Goal: Information Seeking & Learning: Learn about a topic

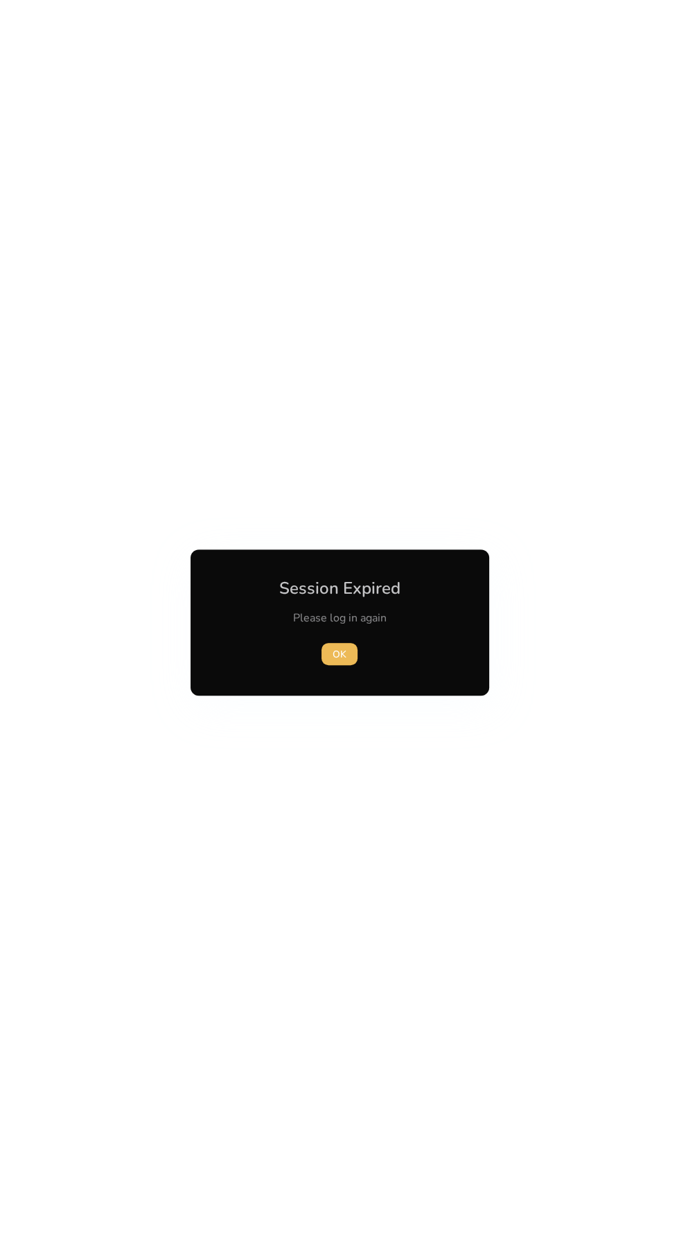
click at [342, 640] on span "button" at bounding box center [340, 654] width 36 height 33
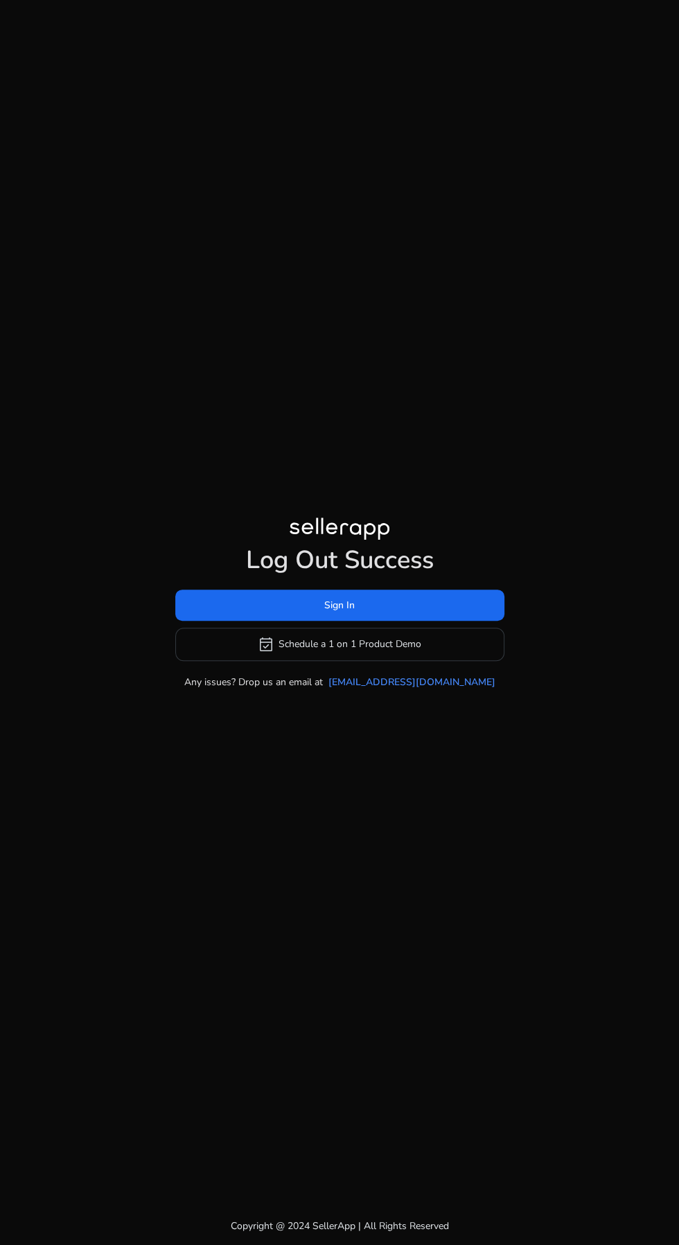
click at [284, 622] on span at bounding box center [339, 604] width 329 height 33
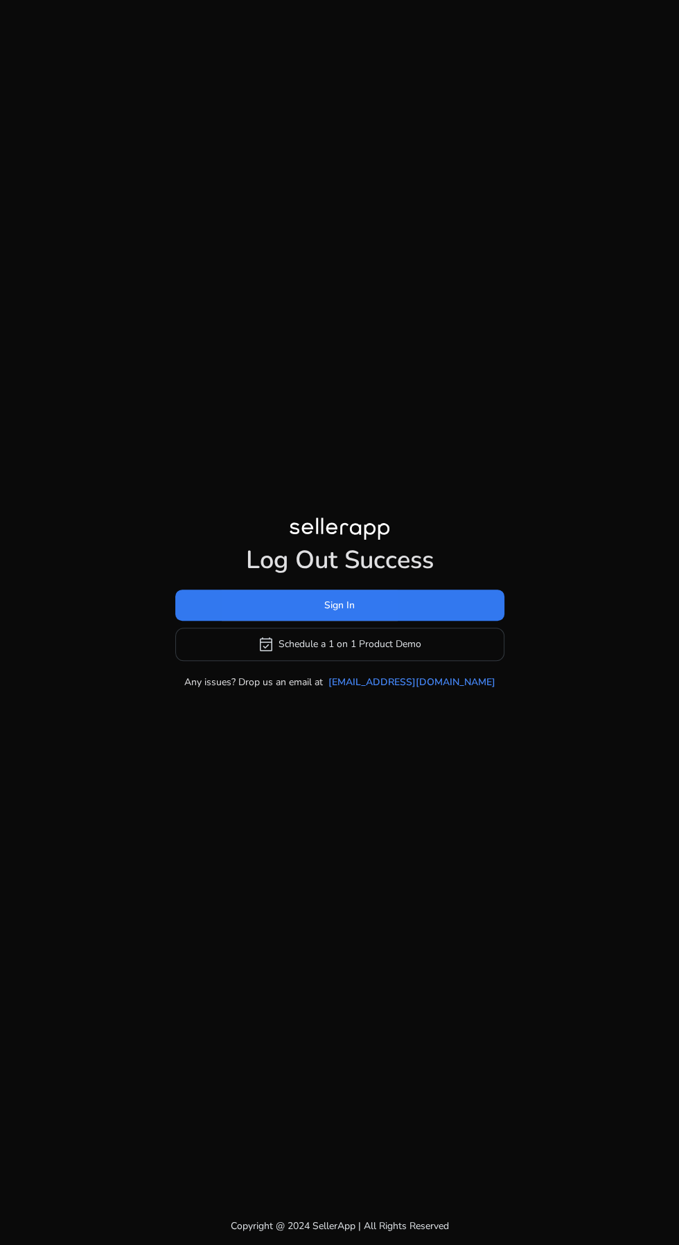
click at [274, 622] on span at bounding box center [339, 604] width 329 height 33
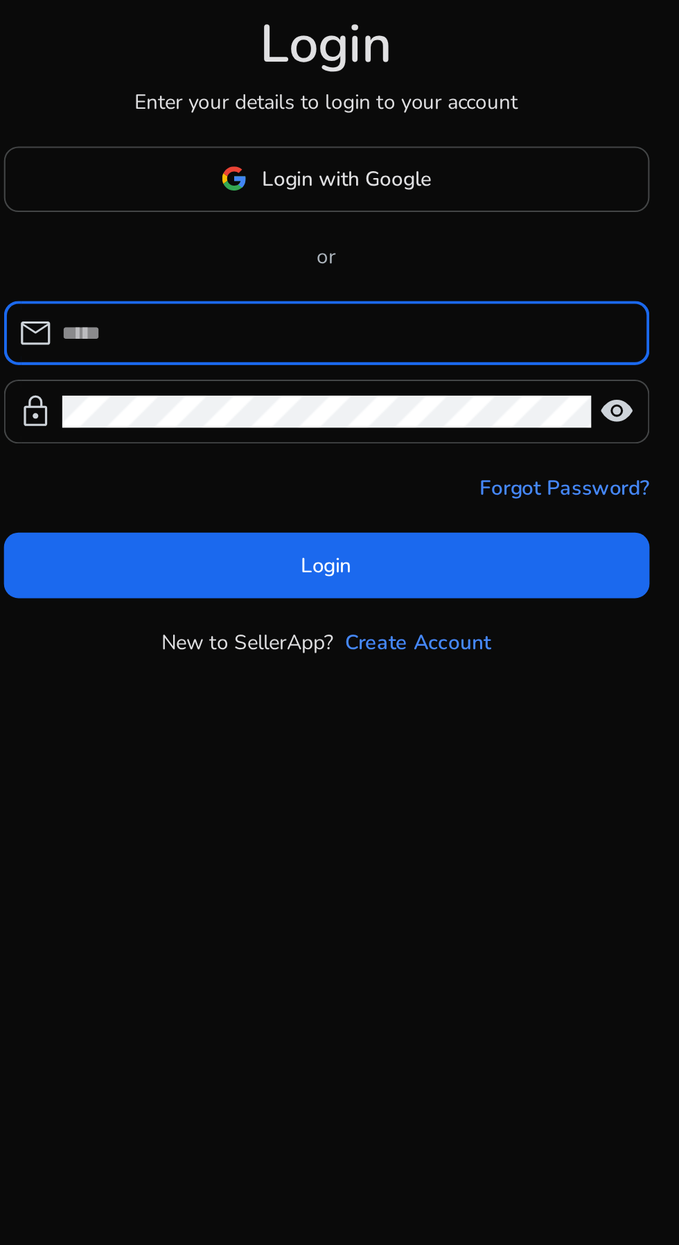
click at [320, 750] on span at bounding box center [339, 733] width 307 height 33
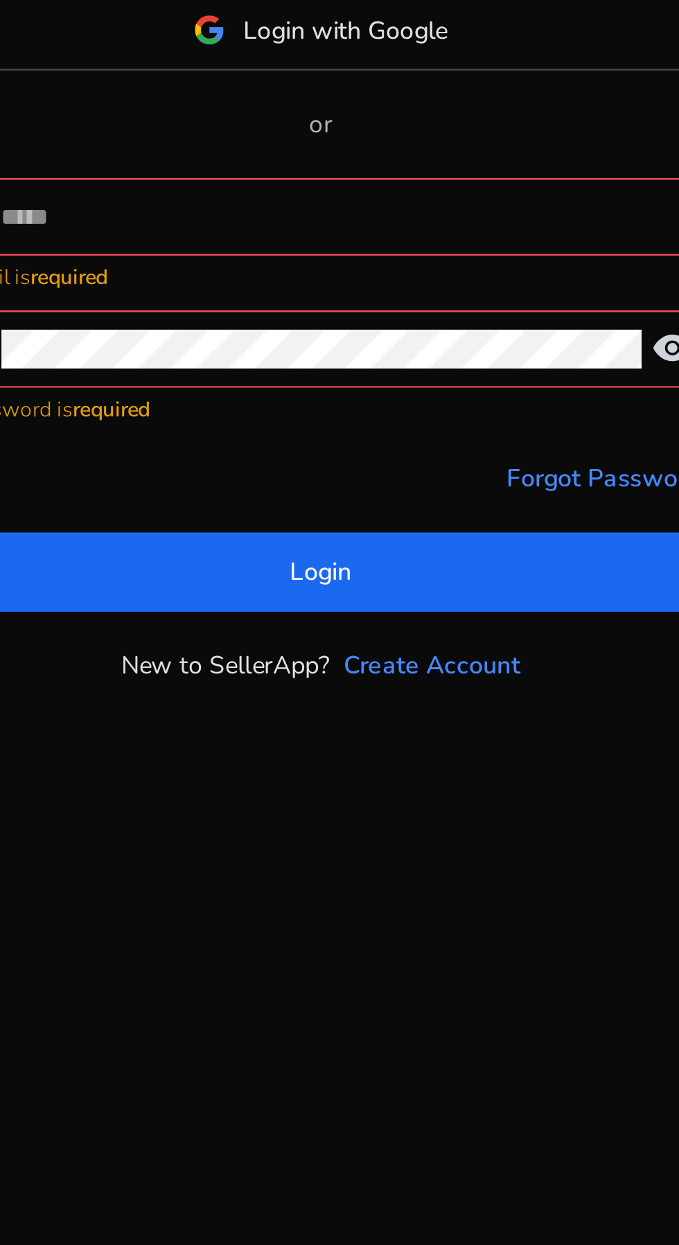
type input "**********"
click button "Login" at bounding box center [339, 748] width 307 height 31
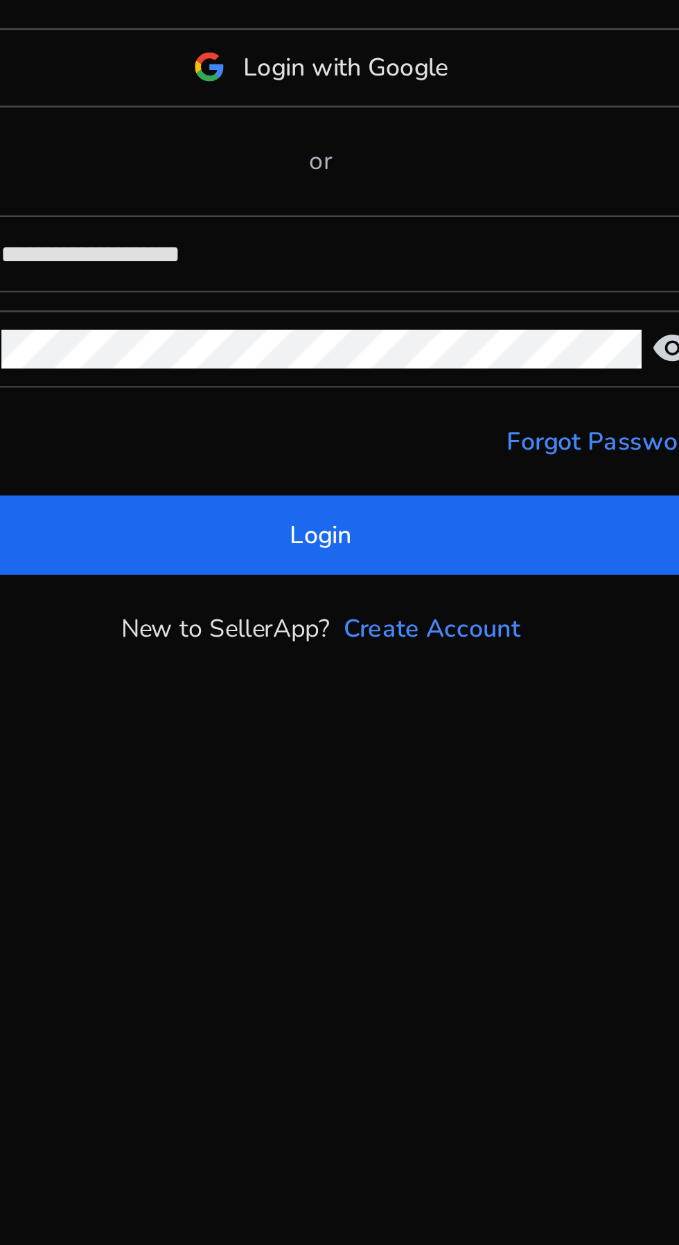
scroll to position [14, 0]
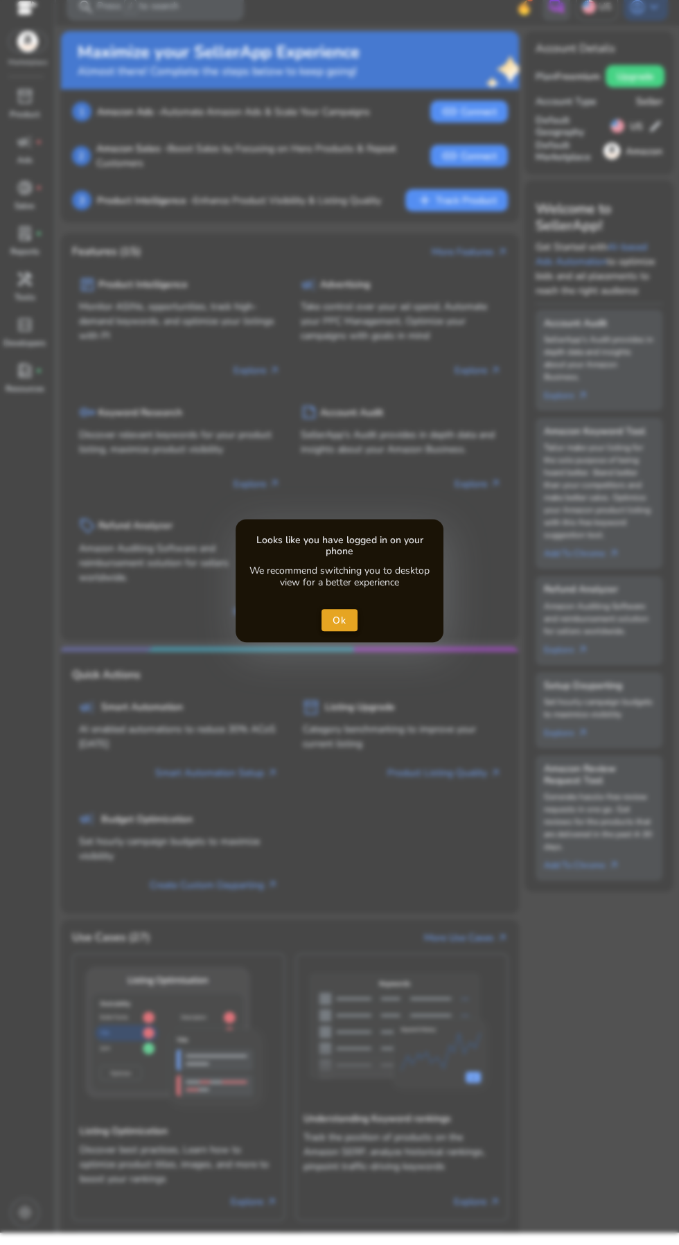
click at [339, 621] on span "Ok" at bounding box center [340, 620] width 15 height 15
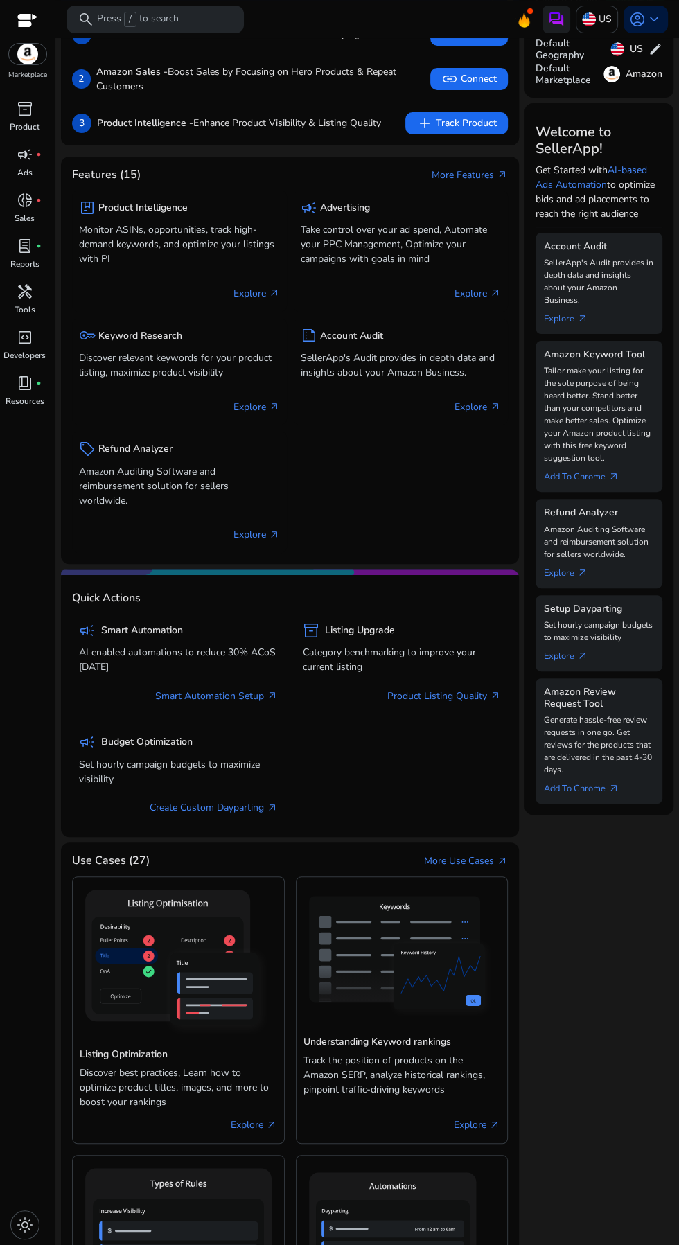
scroll to position [85, 0]
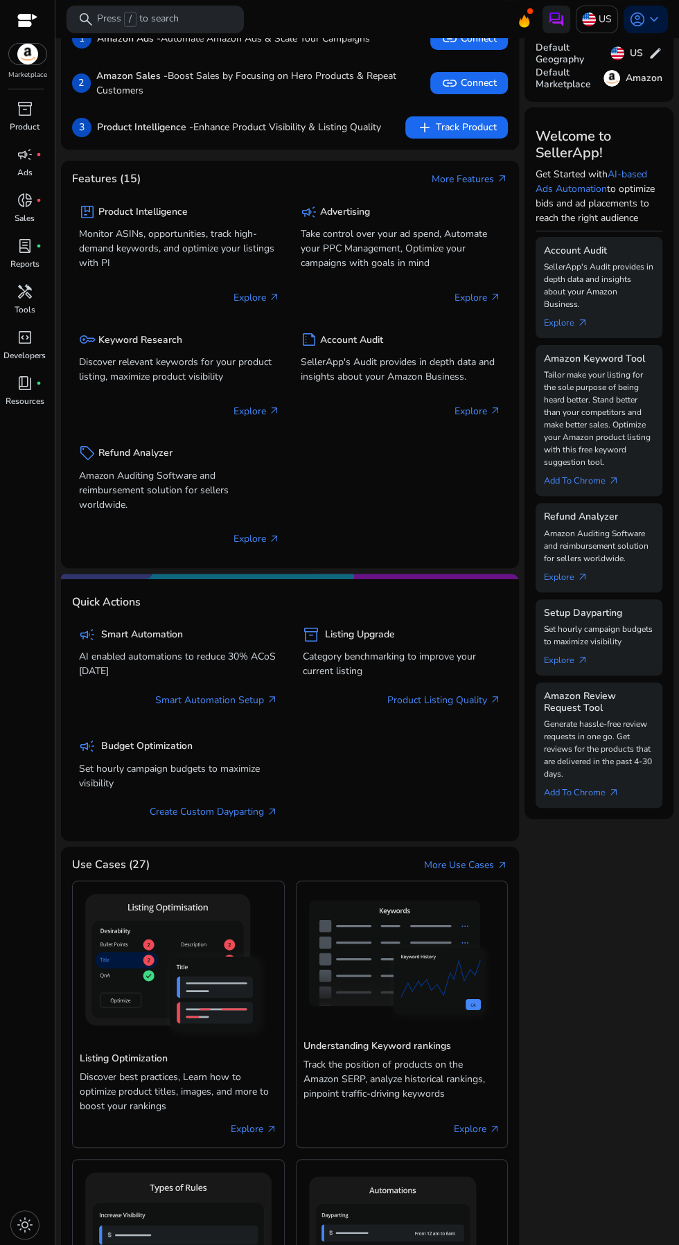
click at [150, 355] on p "Discover relevant keywords for your product listing, maximize product visibility" at bounding box center [179, 369] width 201 height 29
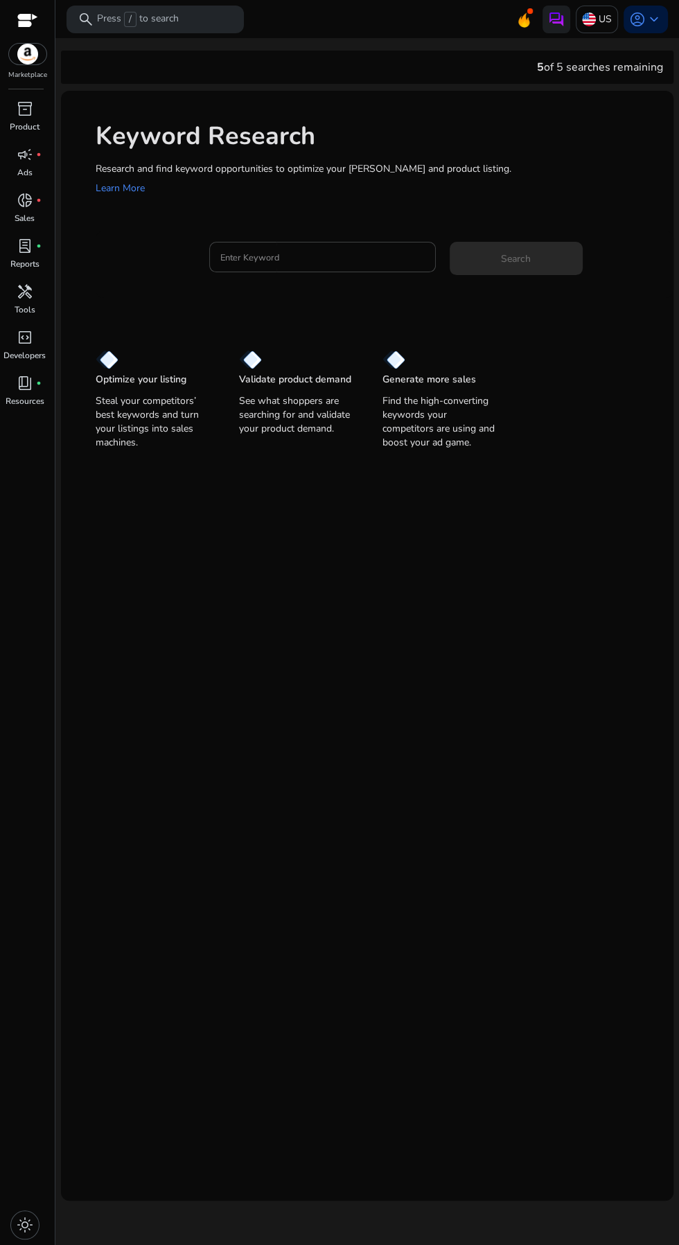
click at [309, 263] on input "Enter Keyword" at bounding box center [322, 256] width 204 height 15
click at [326, 255] on input "Enter Keyword" at bounding box center [322, 256] width 204 height 15
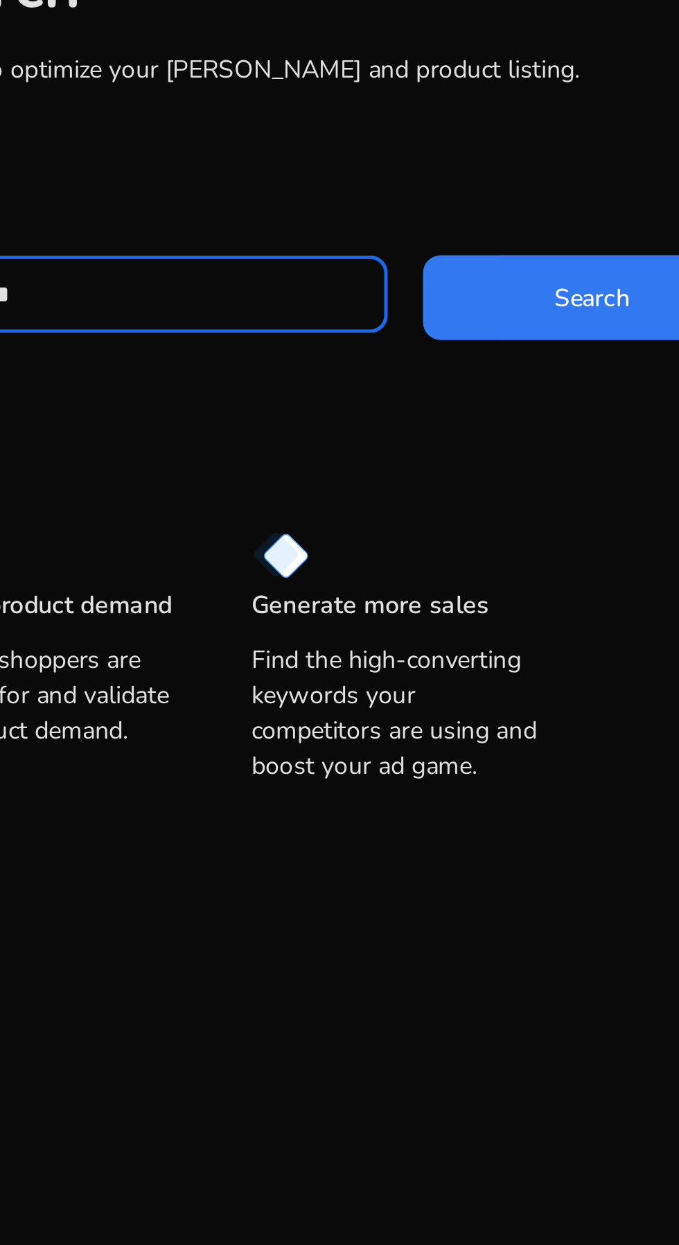
type input "**********"
click at [494, 253] on span at bounding box center [516, 258] width 133 height 33
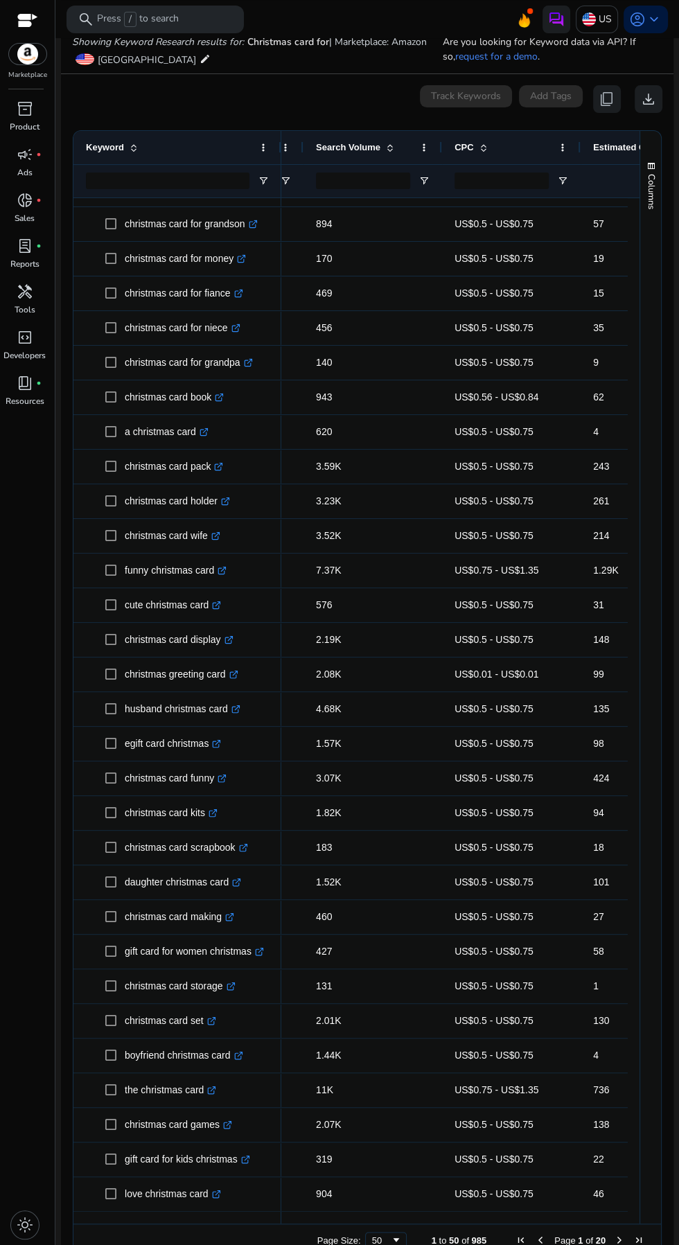
scroll to position [193, 0]
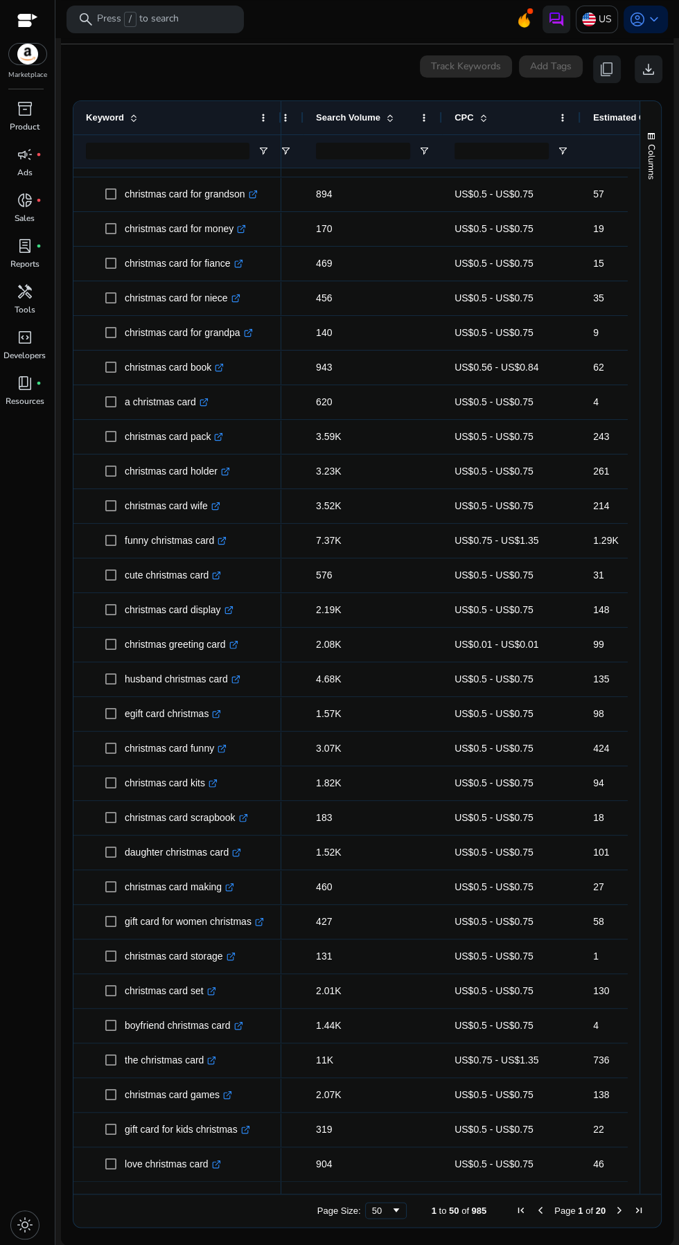
click at [614, 1211] on span "Next Page" at bounding box center [619, 1210] width 11 height 11
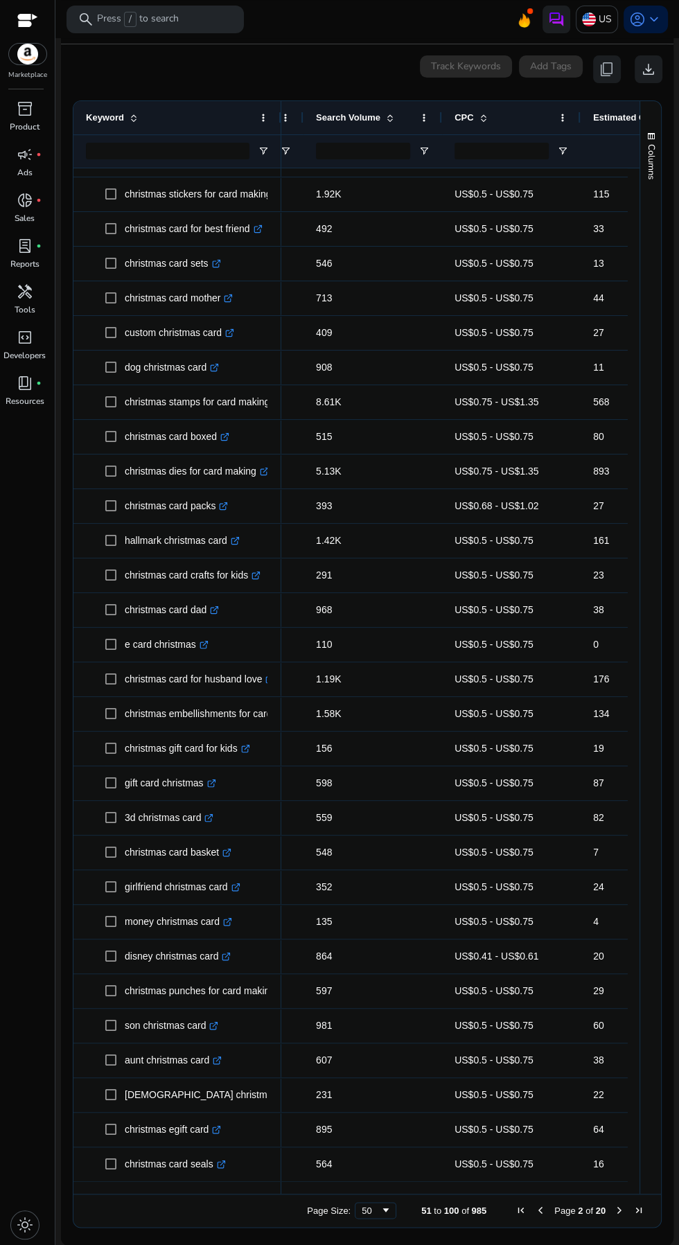
scroll to position [719, 0]
click at [614, 1211] on span "Next Page" at bounding box center [619, 1210] width 11 height 11
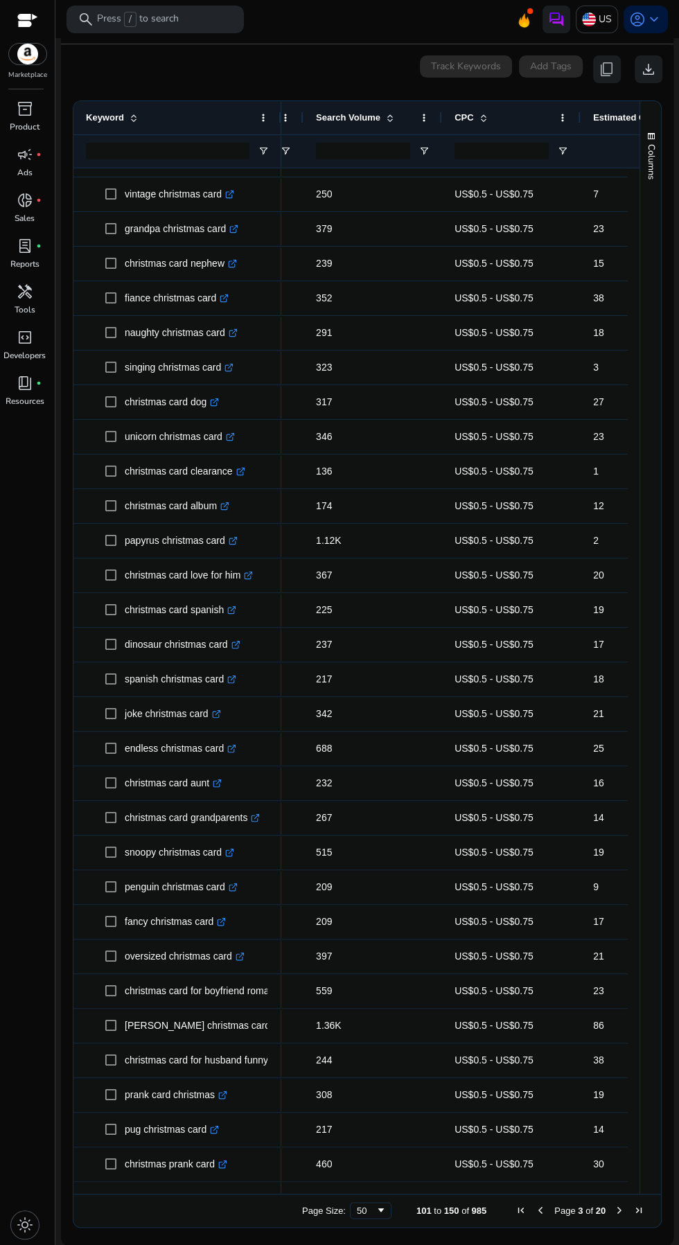
click at [614, 1211] on span "Next Page" at bounding box center [619, 1210] width 11 height 11
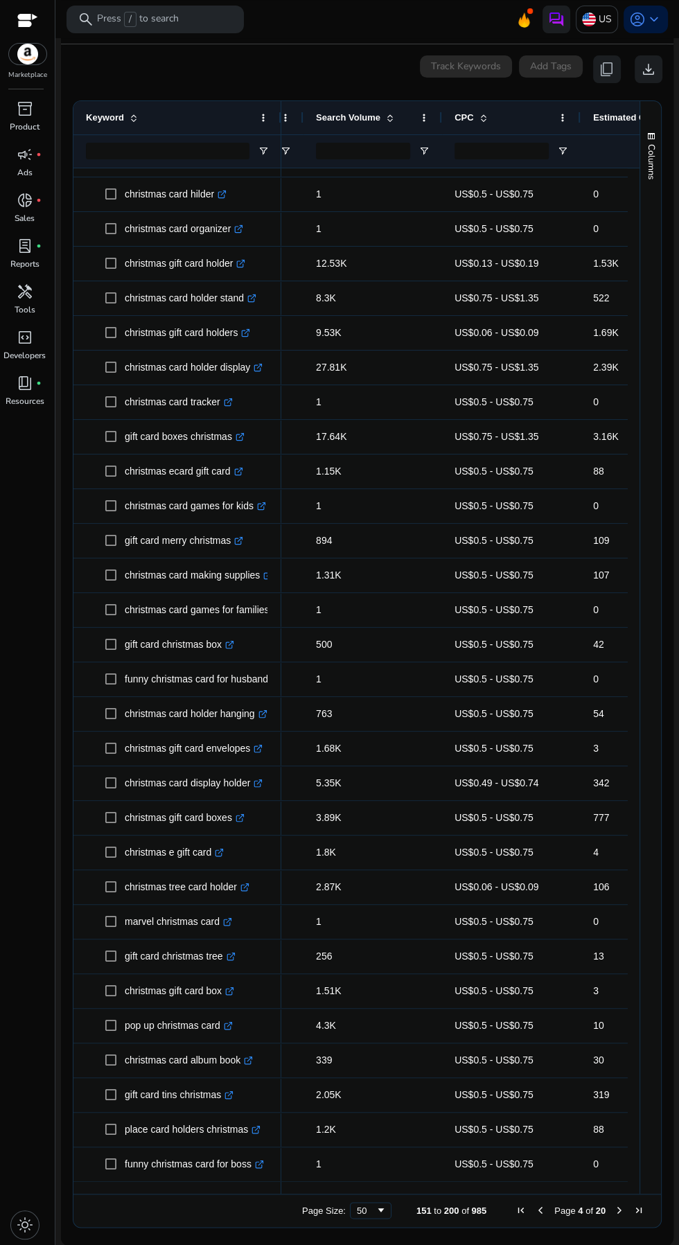
click at [614, 1211] on span "Next Page" at bounding box center [619, 1210] width 11 height 11
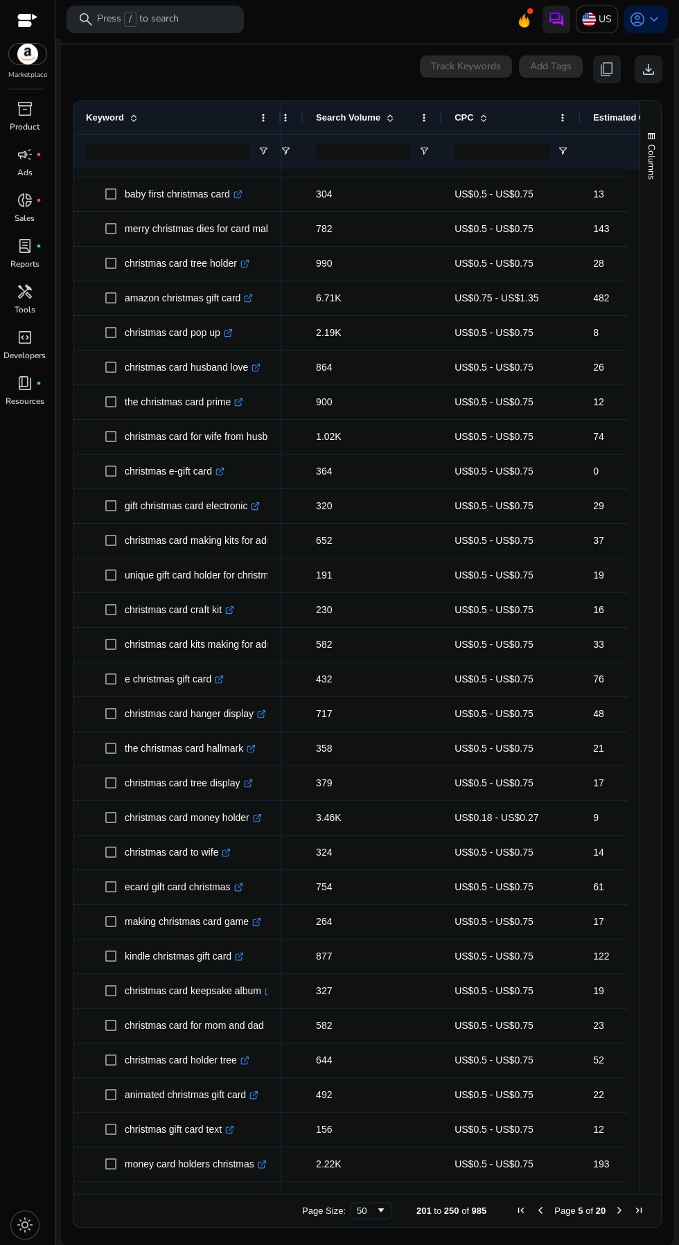
click at [614, 1211] on span "Next Page" at bounding box center [619, 1210] width 11 height 11
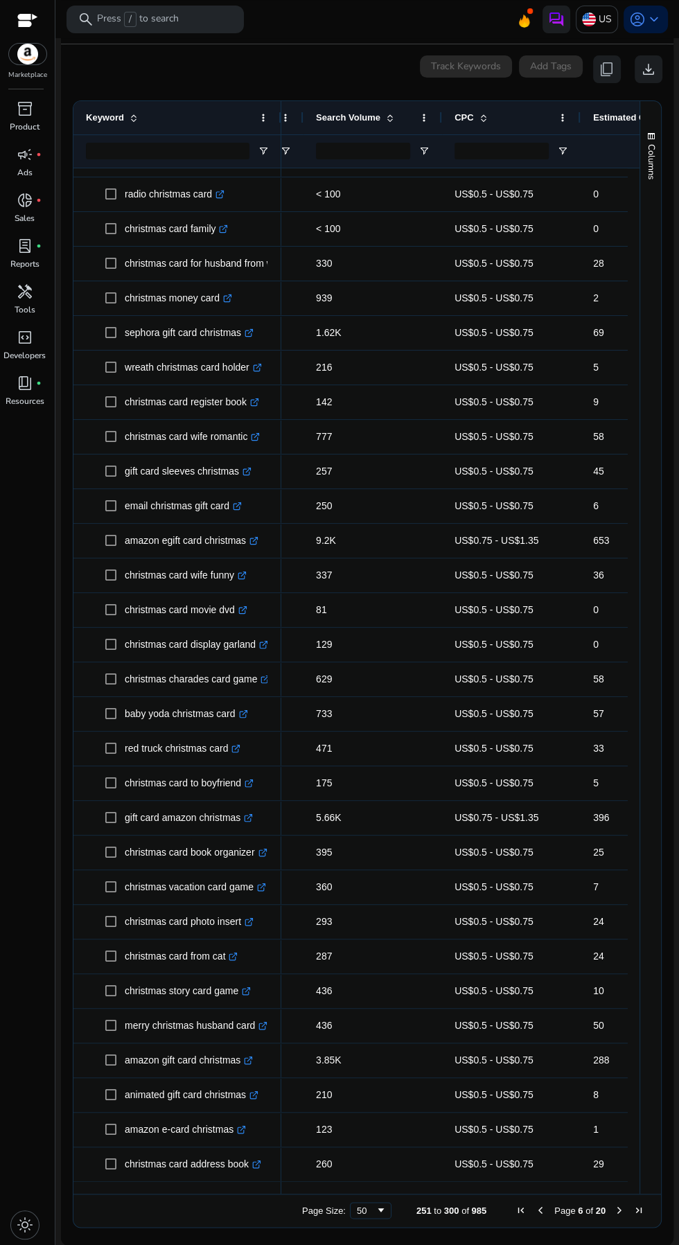
click at [614, 1211] on span "Next Page" at bounding box center [619, 1210] width 11 height 11
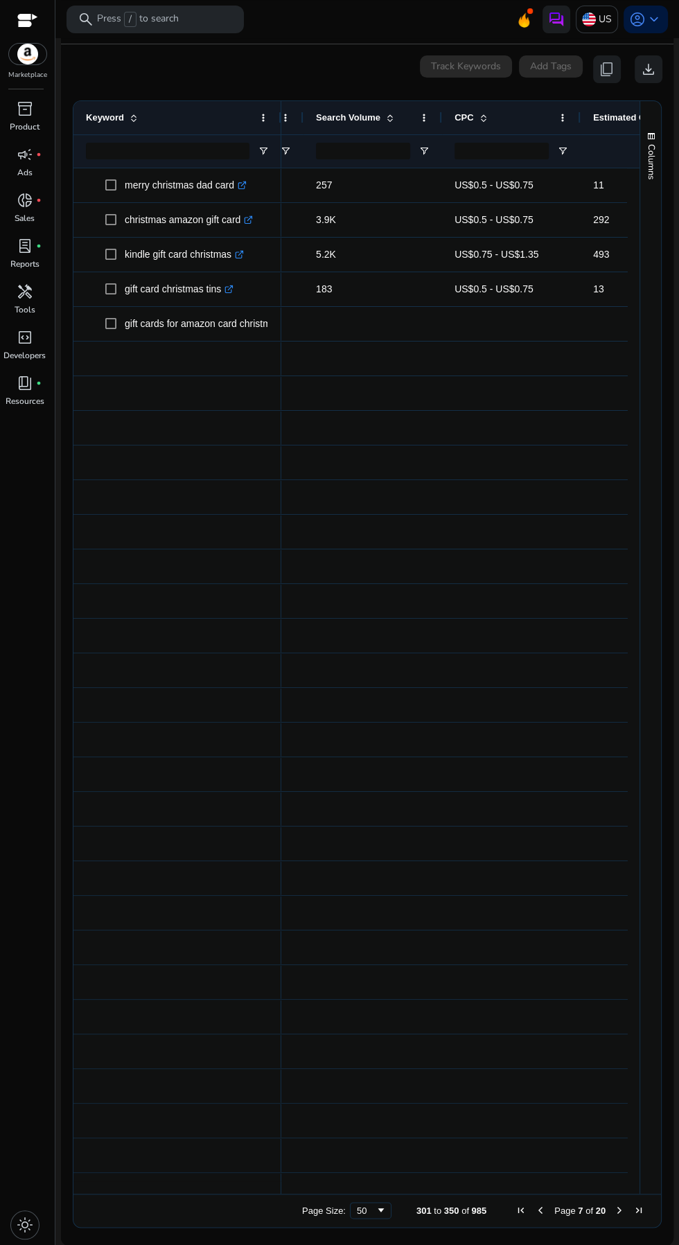
scroll to position [0, 0]
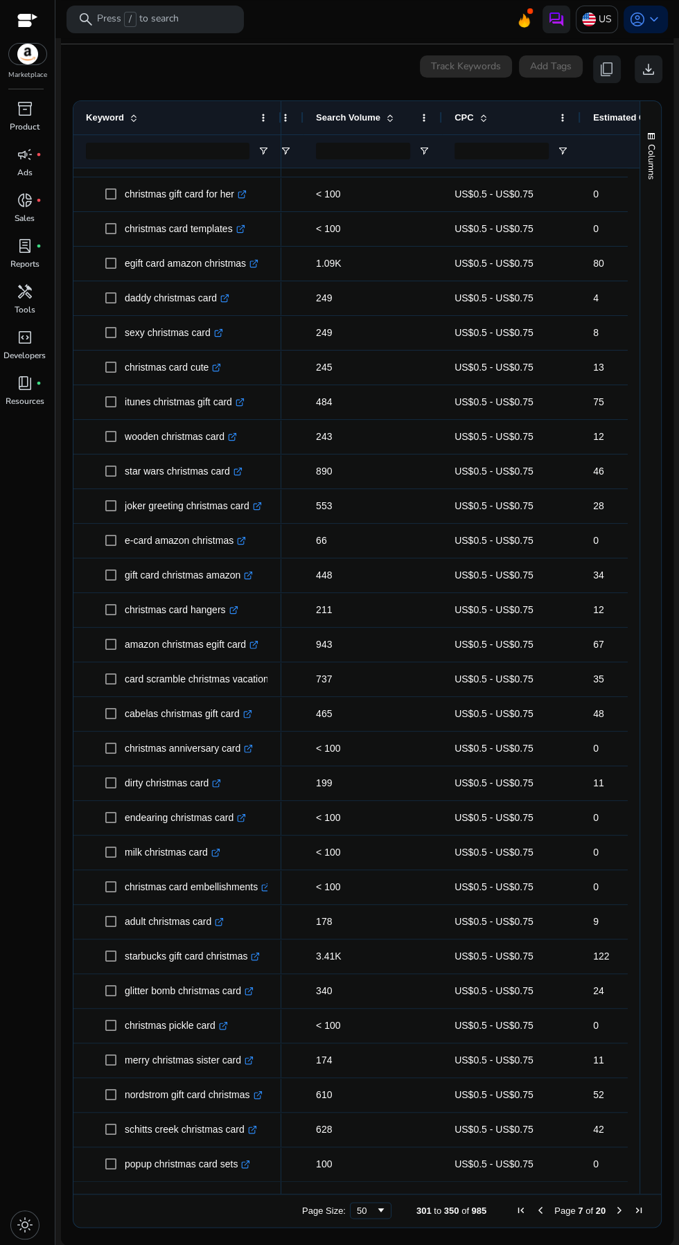
scroll to position [719, 0]
click at [614, 1211] on span "Next Page" at bounding box center [619, 1210] width 11 height 11
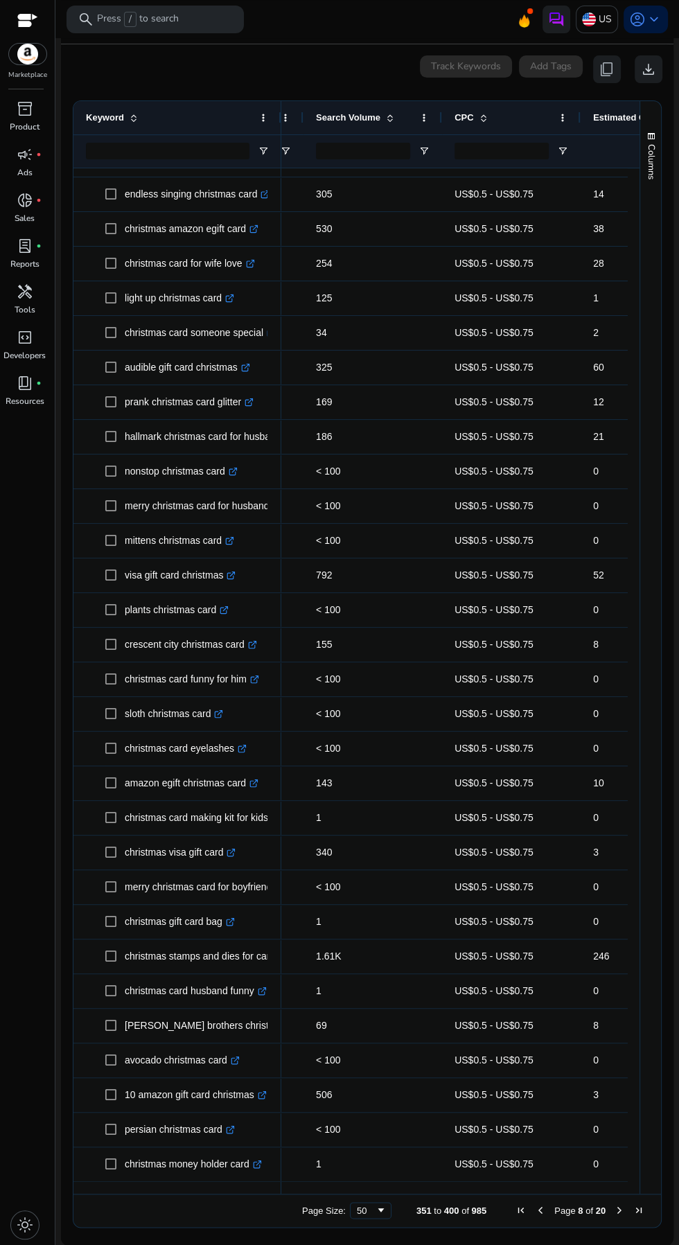
click at [614, 1211] on span "Next Page" at bounding box center [619, 1210] width 11 height 11
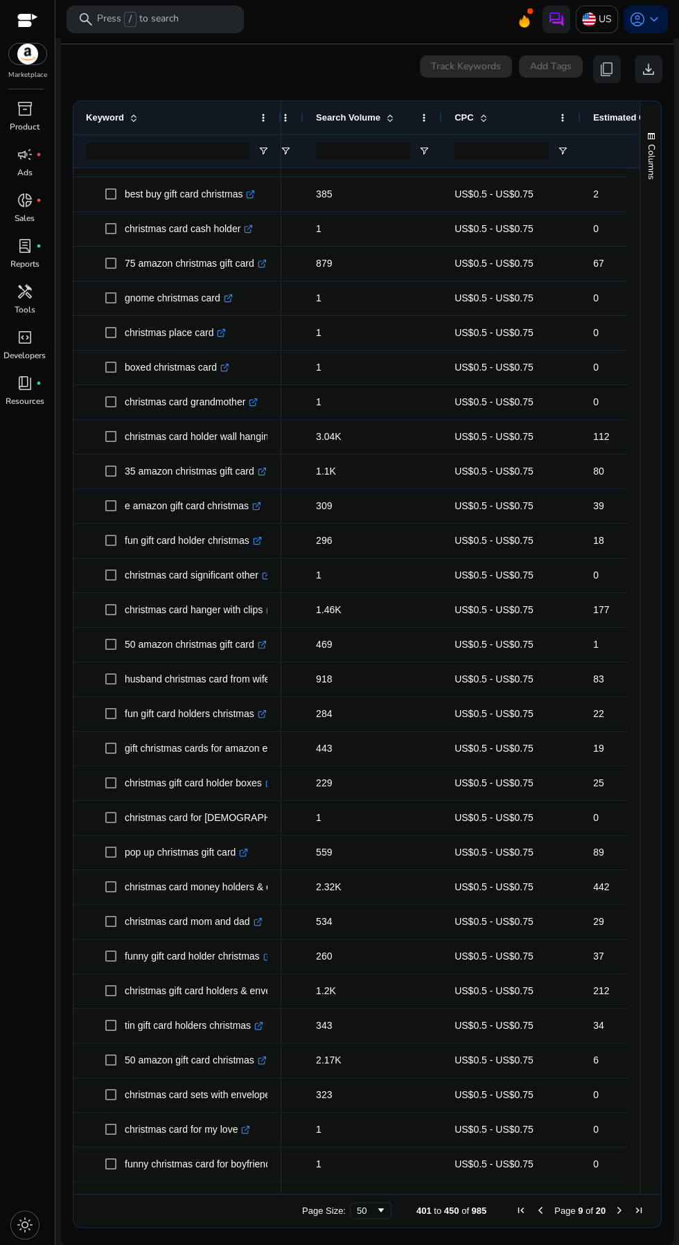
click at [590, 1225] on div "Page Size: 50 401 to 450 of 985 Page 9 of 20" at bounding box center [367, 1210] width 588 height 33
click at [614, 1211] on span "Next Page" at bounding box center [619, 1210] width 11 height 11
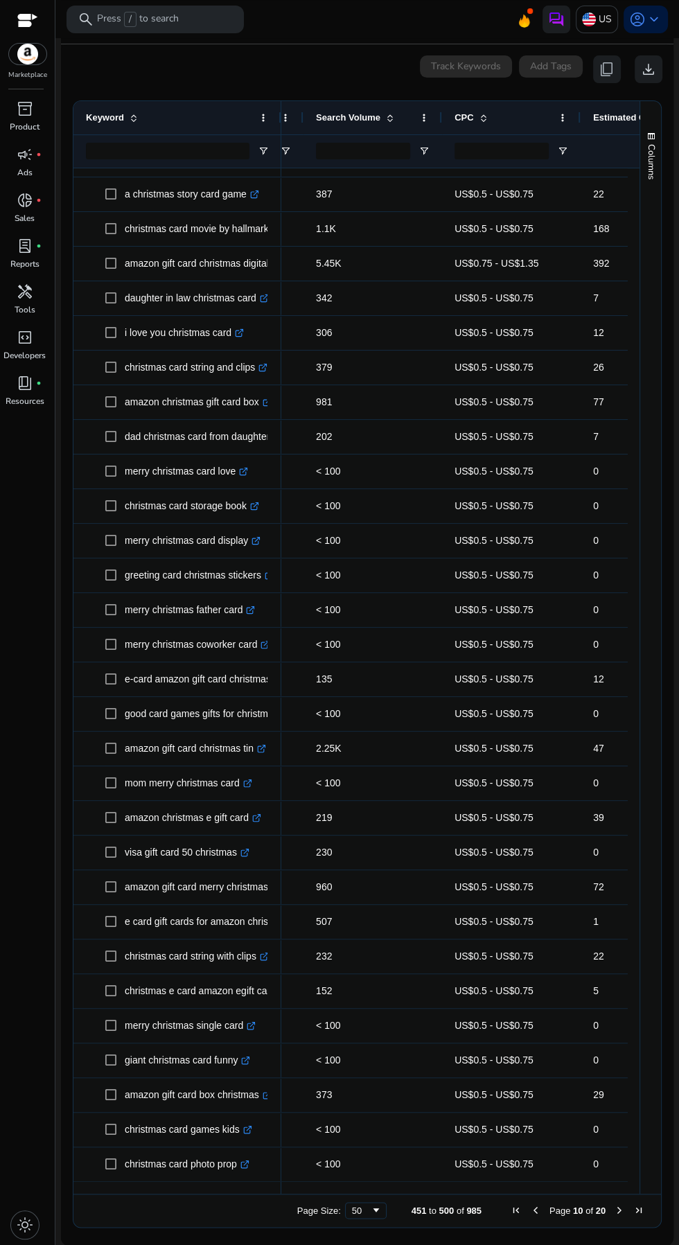
click at [614, 1211] on span "Next Page" at bounding box center [619, 1210] width 11 height 11
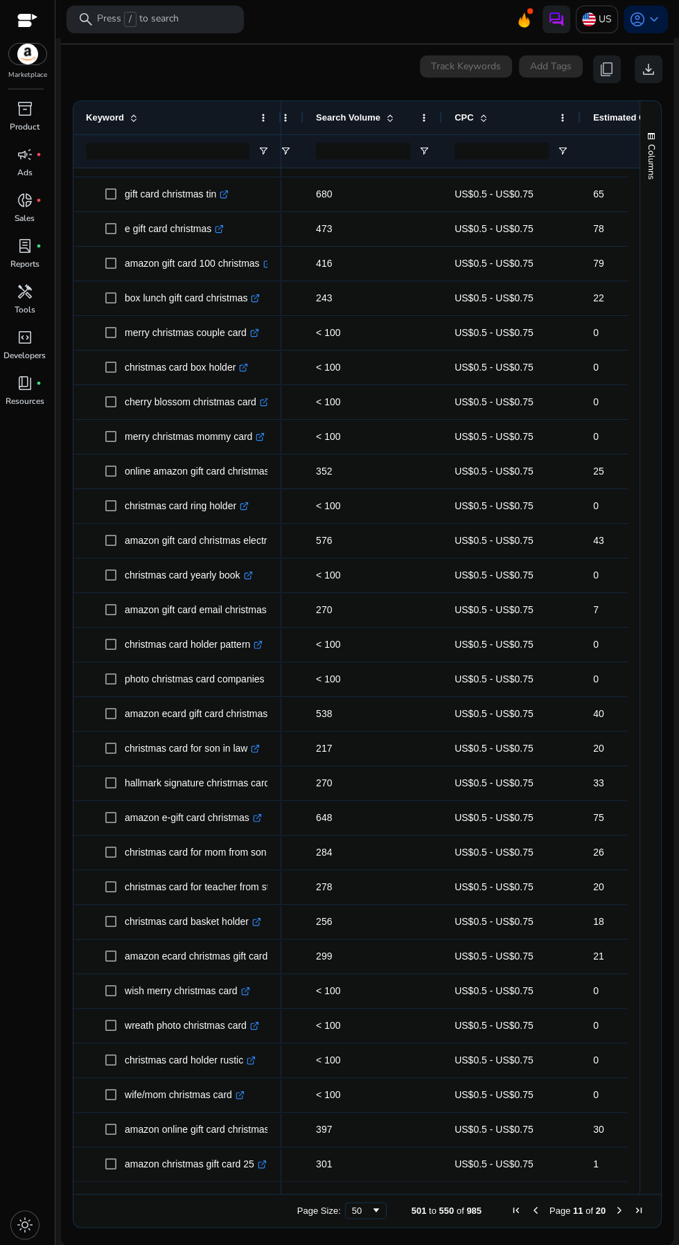
click at [614, 1211] on span "Next Page" at bounding box center [619, 1210] width 11 height 11
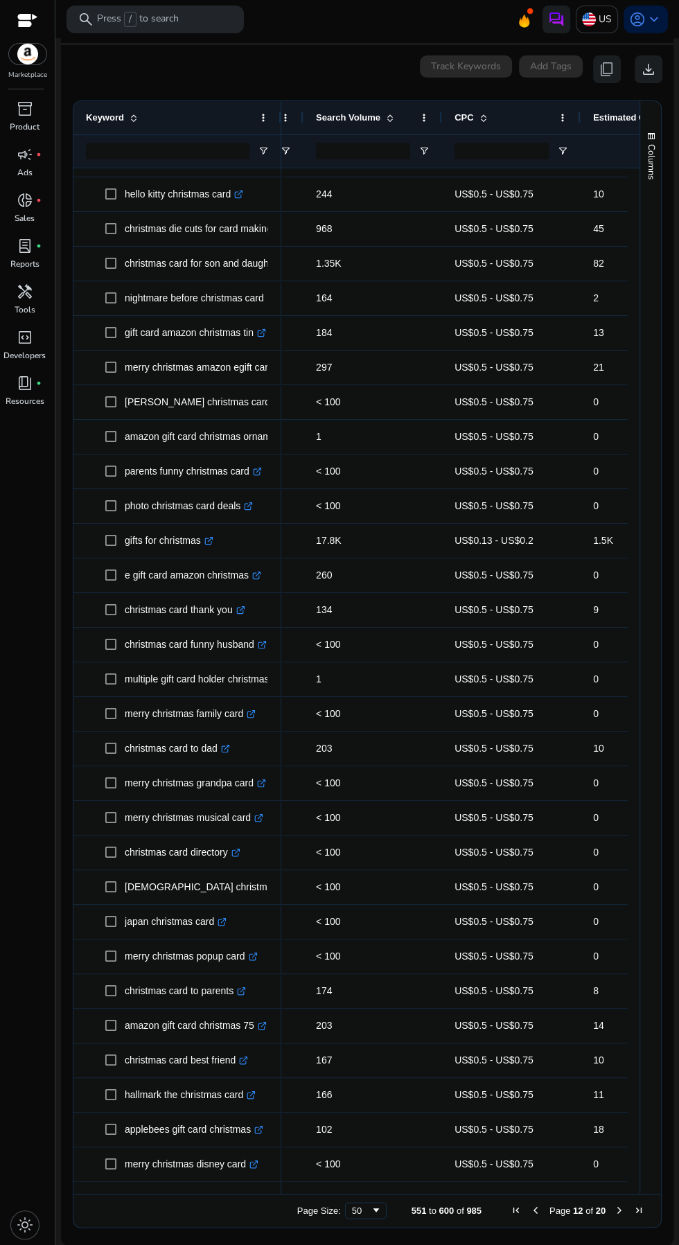
click at [614, 1215] on span "Next Page" at bounding box center [619, 1210] width 11 height 11
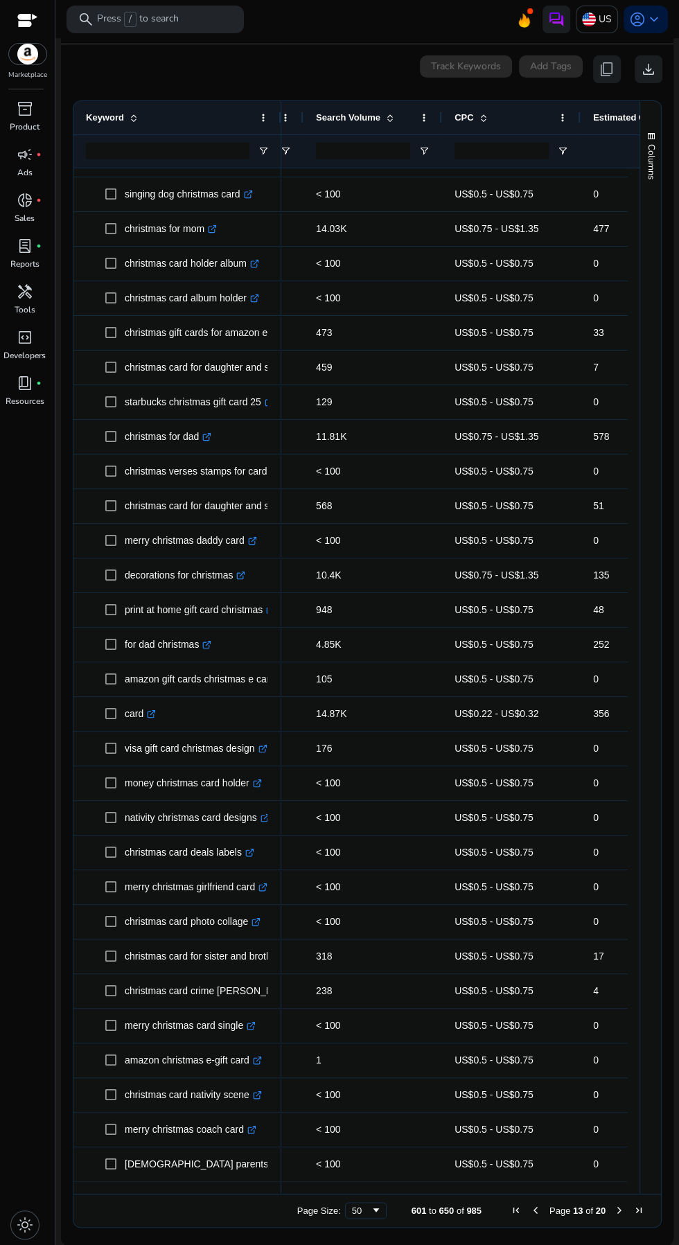
click at [614, 1211] on span "Next Page" at bounding box center [619, 1210] width 11 height 11
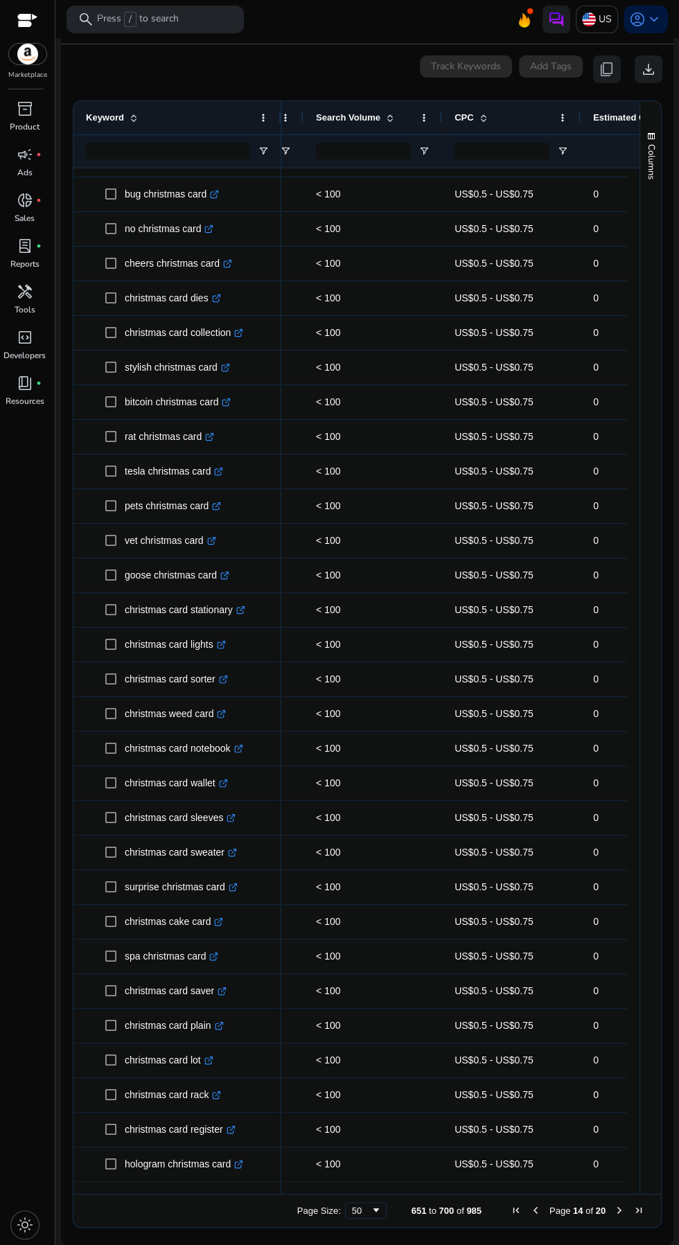
click at [614, 1211] on span "Next Page" at bounding box center [619, 1210] width 11 height 11
click at [616, 1209] on span "Next Page" at bounding box center [619, 1210] width 11 height 11
click at [614, 1211] on span "Next Page" at bounding box center [619, 1210] width 11 height 11
click at [614, 1212] on span "Next Page" at bounding box center [619, 1210] width 11 height 11
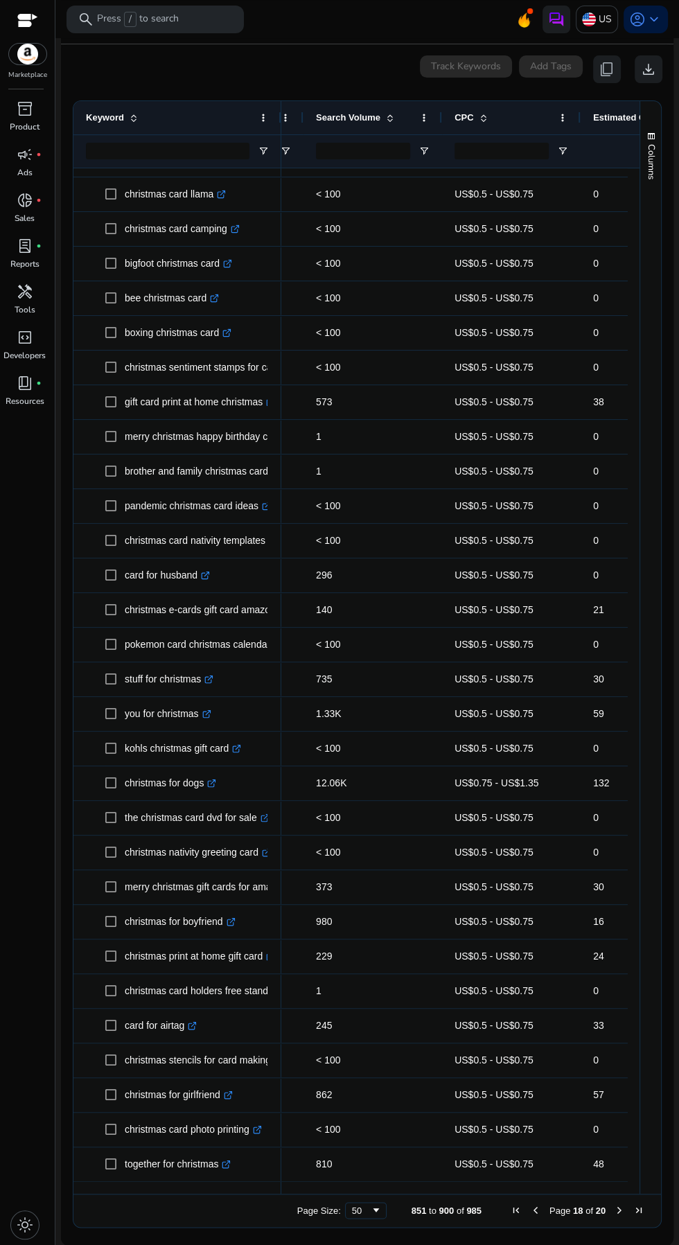
click at [614, 1211] on span "Next Page" at bounding box center [619, 1210] width 11 height 11
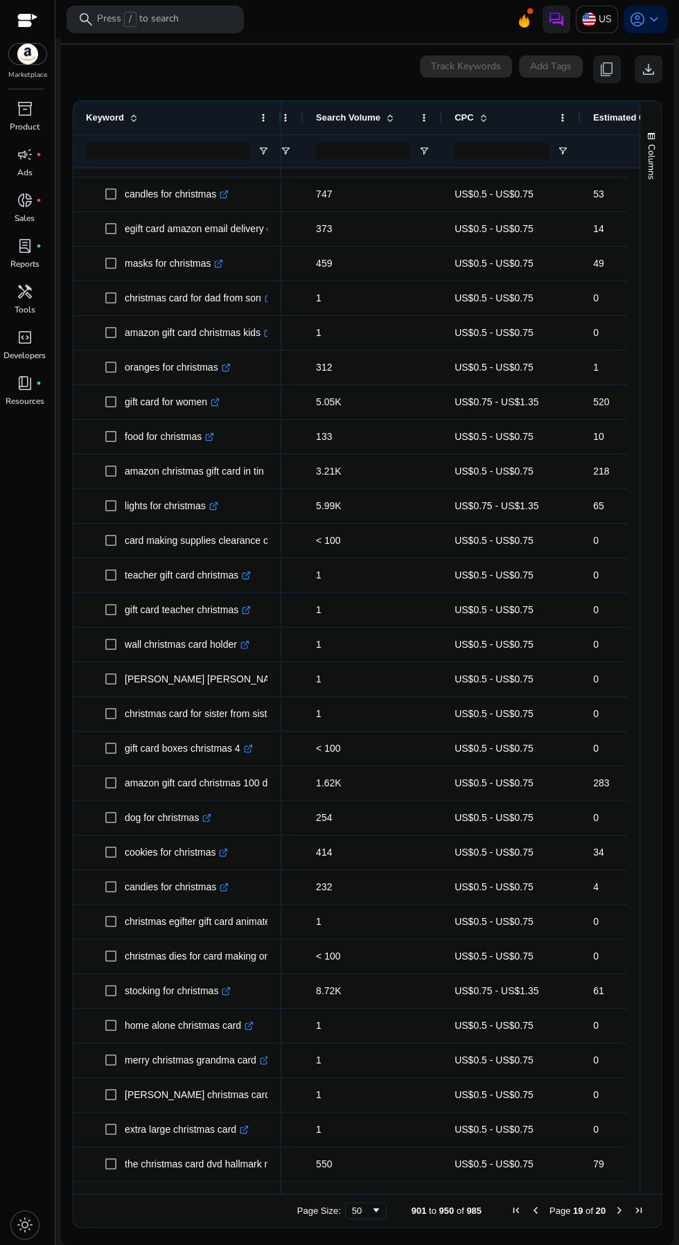
click at [614, 1211] on span "Next Page" at bounding box center [619, 1210] width 11 height 11
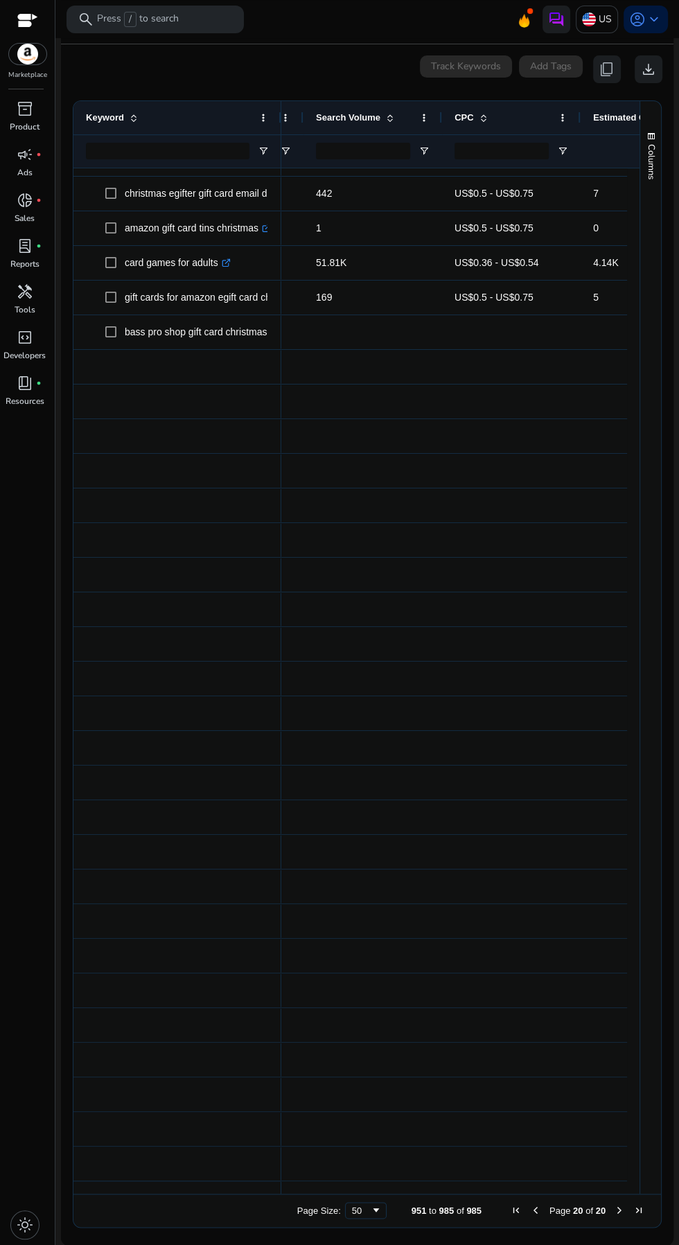
scroll to position [0, 0]
